Goal: Download file/media

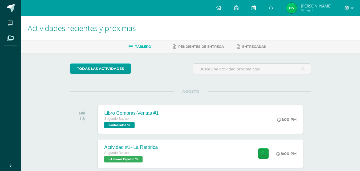
click at [256, 7] on icon at bounding box center [253, 7] width 4 height 5
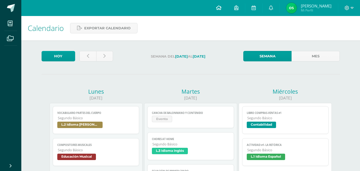
click at [221, 6] on icon at bounding box center [218, 7] width 5 height 5
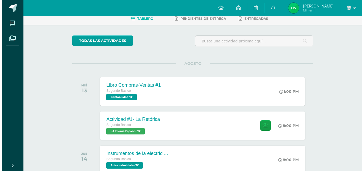
scroll to position [34, 0]
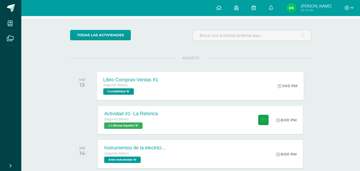
click at [123, 93] on span "Contabilidad 'B'" at bounding box center [118, 91] width 31 height 6
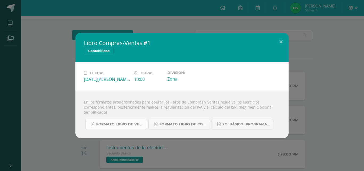
click at [127, 126] on span "Formato Libro de Ventas.pdf" at bounding box center [120, 124] width 48 height 4
click at [176, 124] on span "Formato Libro de Compras.pdf" at bounding box center [183, 124] width 48 height 4
